Goal: Find contact information: Find contact information

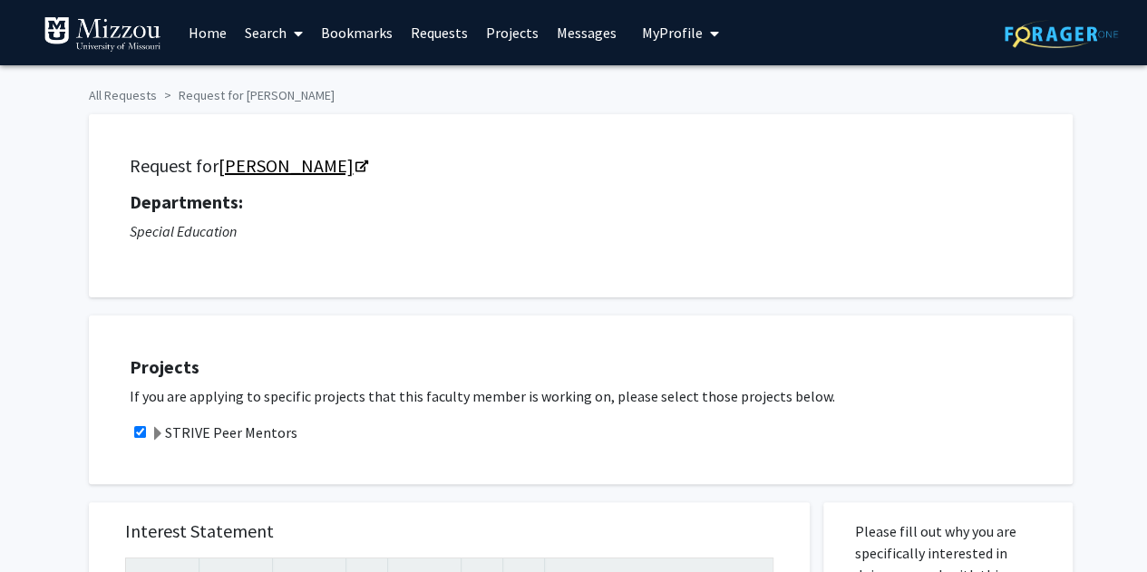
drag, startPoint x: 0, startPoint y: 0, endPoint x: 238, endPoint y: 165, distance: 289.3
click at [238, 165] on link "[PERSON_NAME]" at bounding box center [293, 165] width 148 height 23
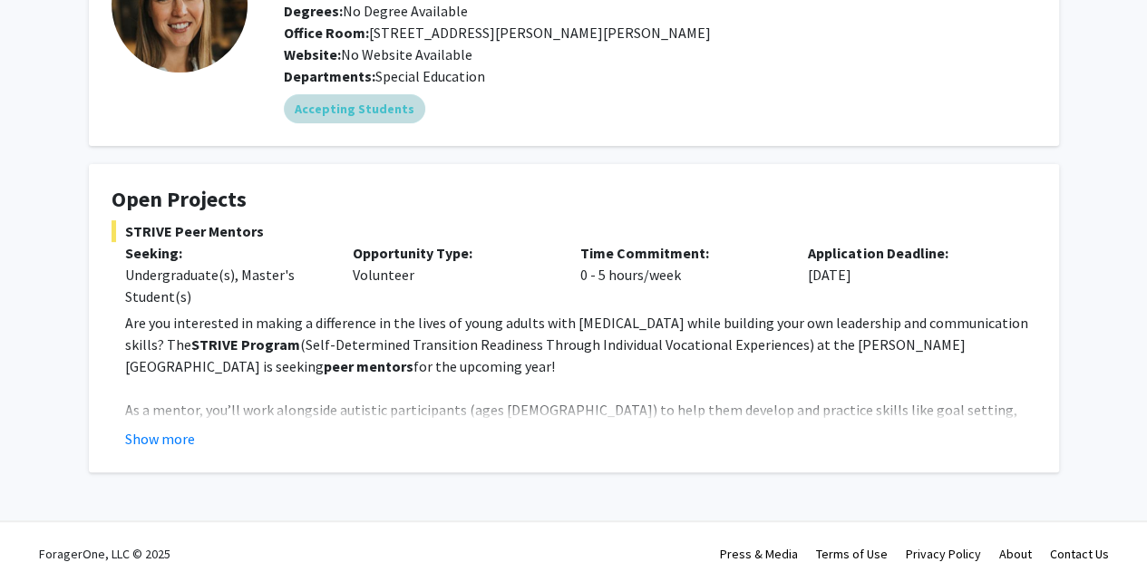
scroll to position [161, 0]
